Goal: Task Accomplishment & Management: Use online tool/utility

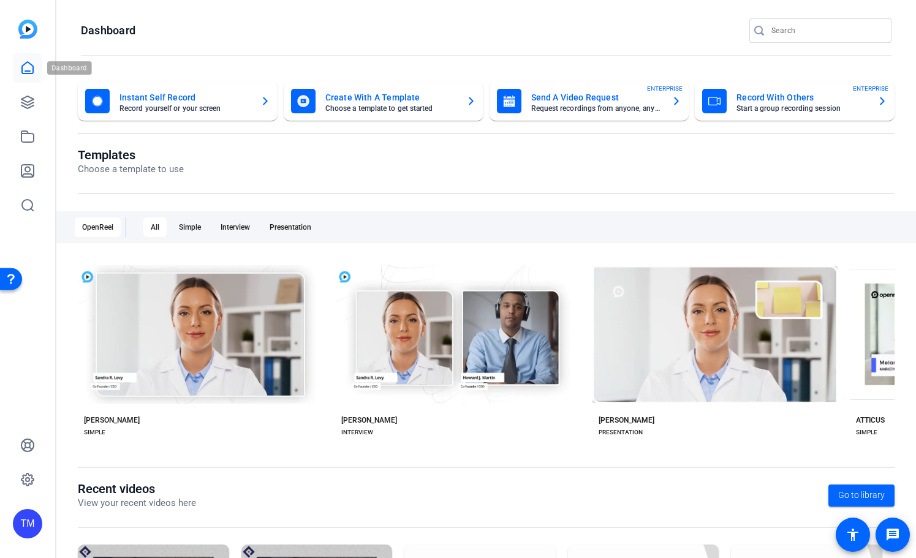
click at [26, 69] on icon at bounding box center [27, 68] width 15 height 15
click at [20, 103] on icon at bounding box center [27, 102] width 15 height 15
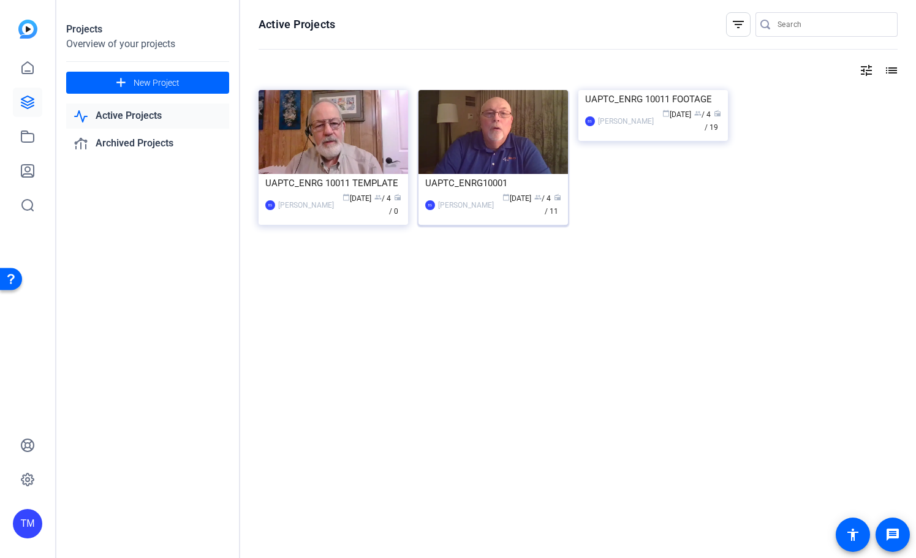
click at [513, 175] on div "UAPTC_ENRG10001" at bounding box center [493, 183] width 136 height 18
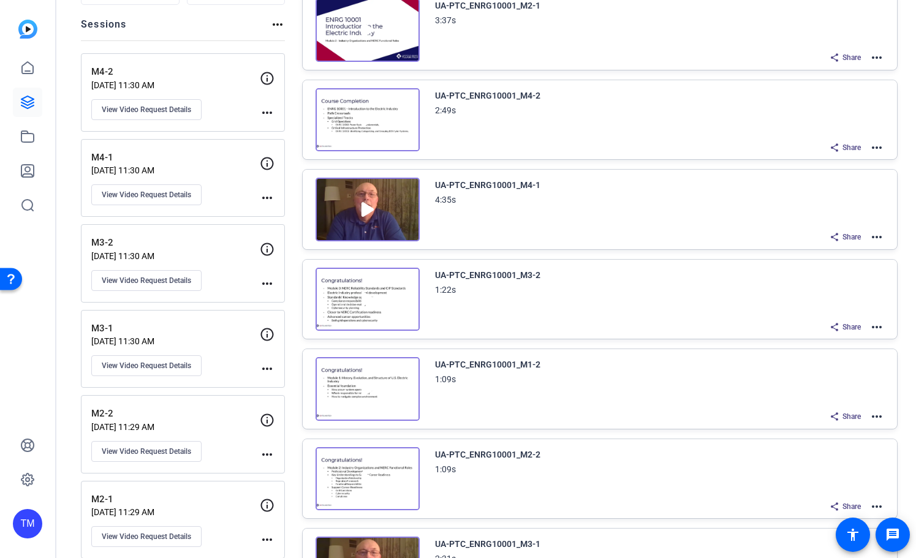
scroll to position [214, 0]
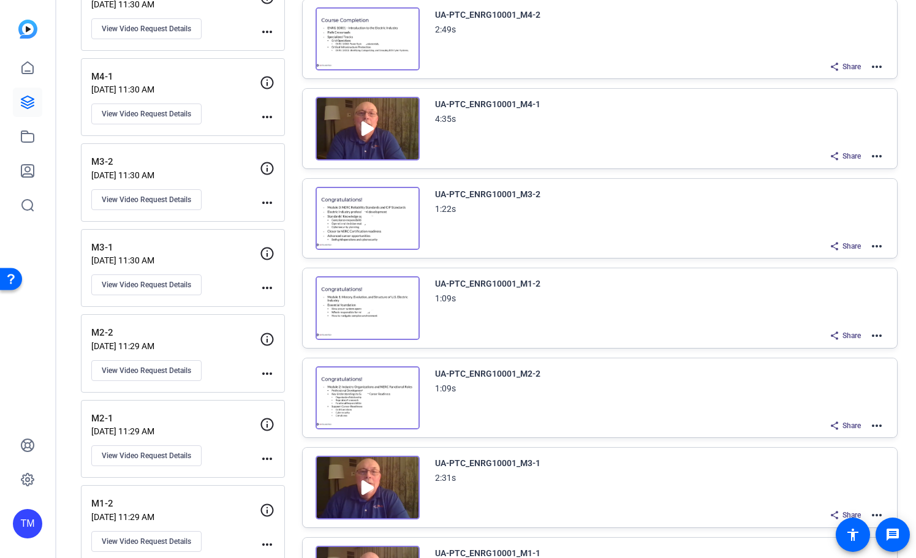
click at [368, 311] on img at bounding box center [367, 308] width 104 height 64
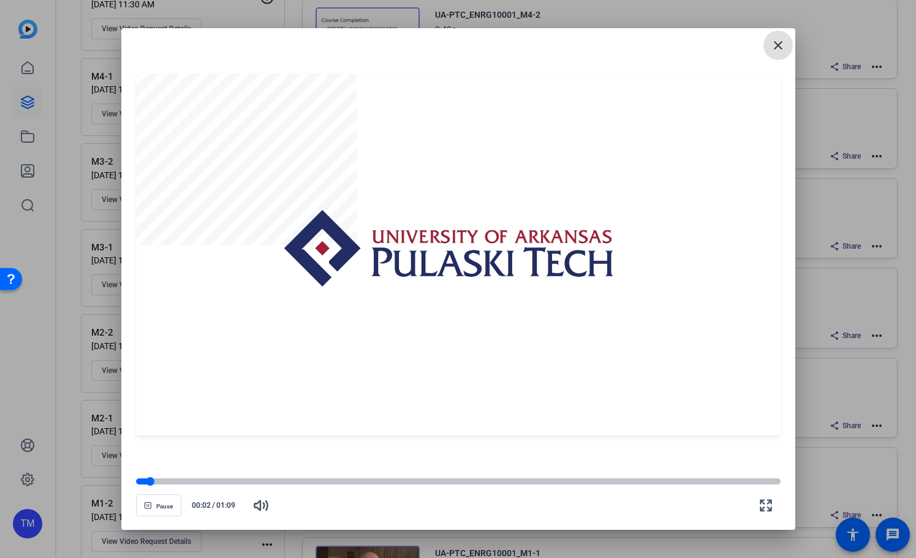
click at [164, 485] on div at bounding box center [458, 481] width 644 height 6
click at [187, 482] on div at bounding box center [458, 481] width 644 height 6
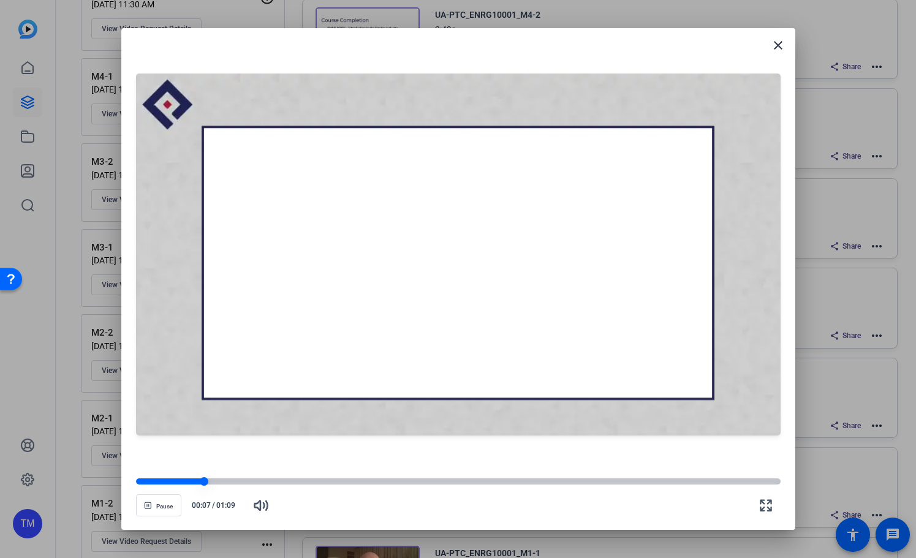
click at [217, 482] on div at bounding box center [458, 481] width 644 height 6
click at [777, 40] on mat-icon "close" at bounding box center [778, 45] width 15 height 15
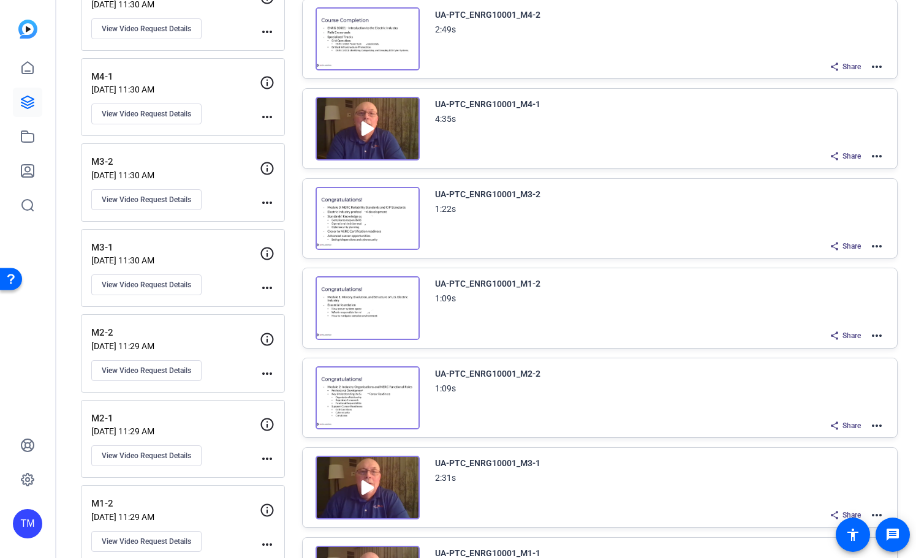
click at [360, 307] on img at bounding box center [367, 308] width 104 height 64
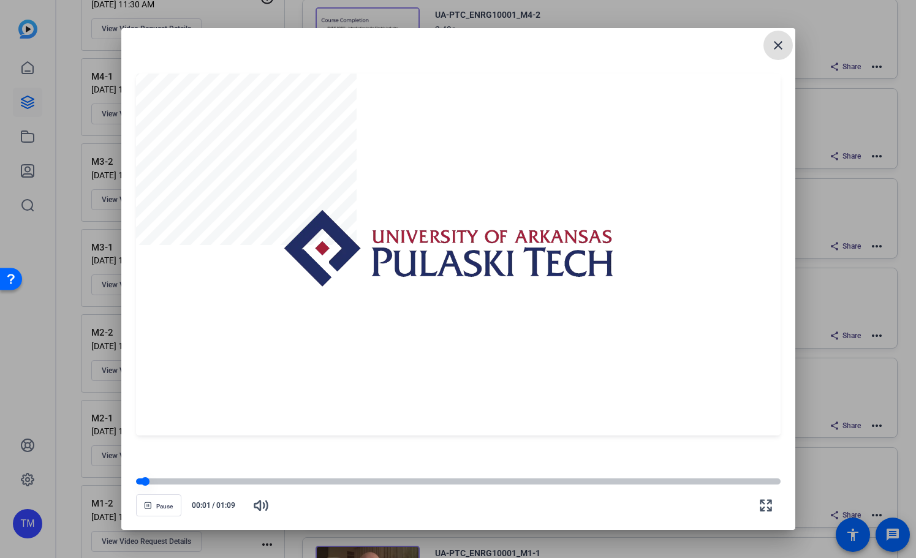
click at [162, 481] on div at bounding box center [458, 481] width 644 height 6
click at [192, 482] on div at bounding box center [458, 481] width 644 height 6
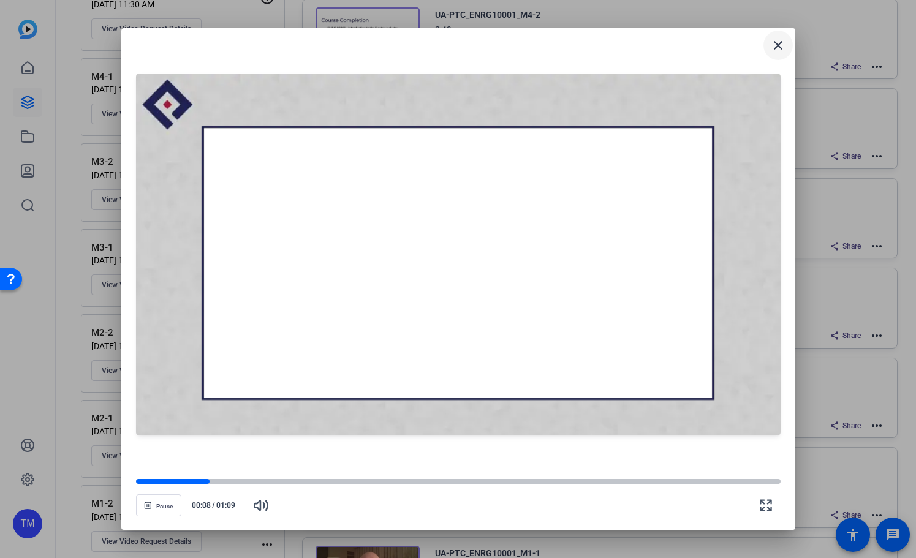
click at [776, 48] on mat-icon "close" at bounding box center [778, 45] width 15 height 15
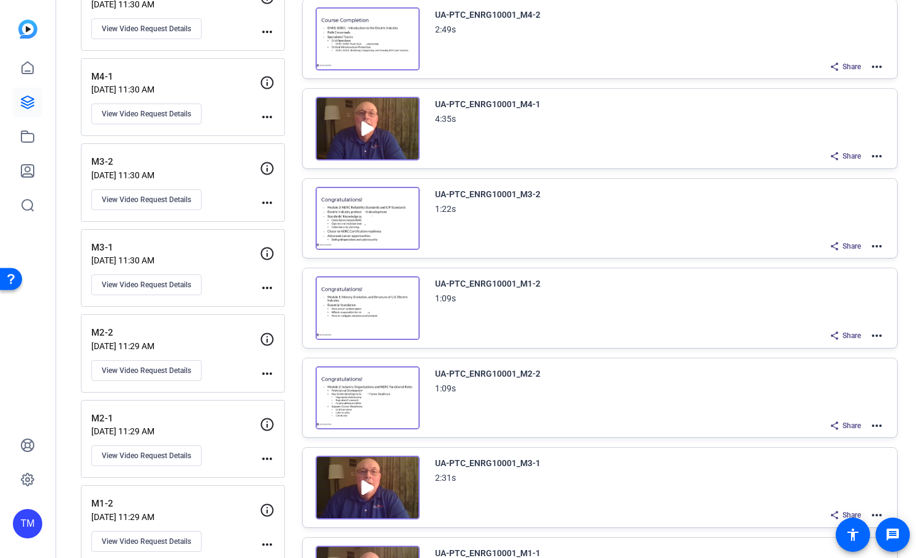
click at [878, 339] on mat-icon "more_horiz" at bounding box center [876, 335] width 15 height 15
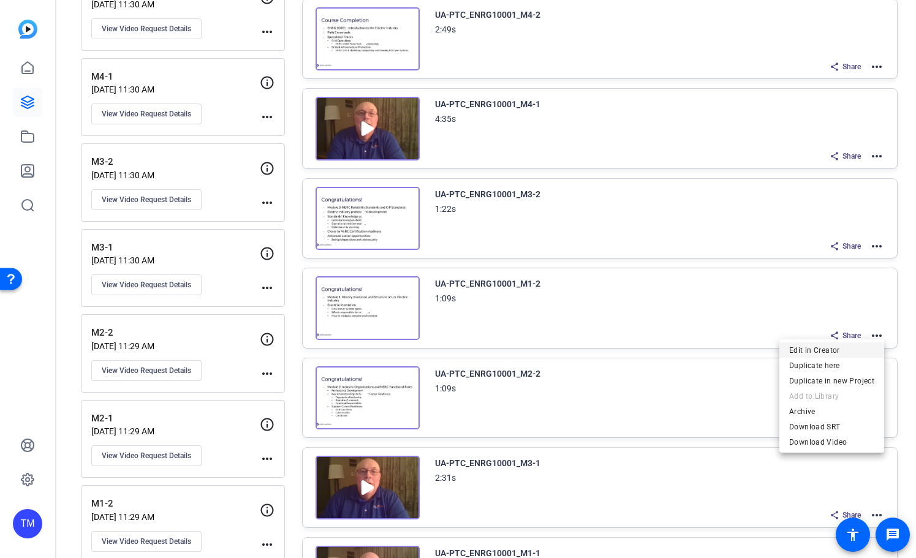
click at [848, 347] on span "Edit in Creator" at bounding box center [831, 350] width 85 height 15
